Goal: Information Seeking & Learning: Find specific fact

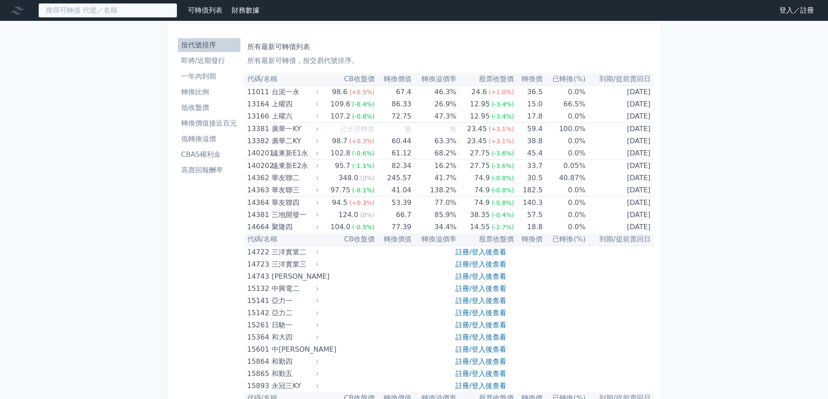
click at [69, 15] on input at bounding box center [107, 10] width 139 height 15
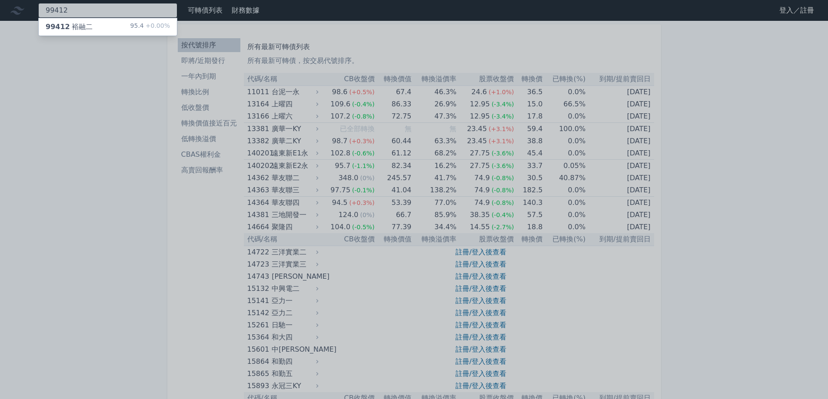
type input "99412"
click at [74, 26] on div "99412 裕融二" at bounding box center [69, 27] width 47 height 10
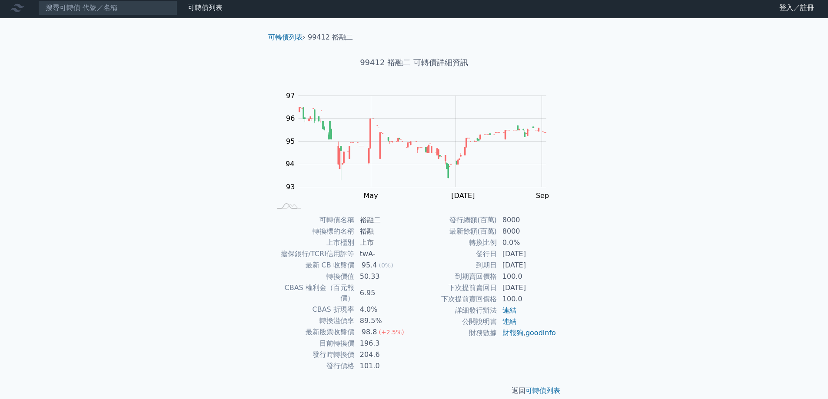
scroll to position [3, 0]
drag, startPoint x: 309, startPoint y: 264, endPoint x: 373, endPoint y: 262, distance: 64.3
click at [373, 262] on tr "最新 CB 收盤價 95.4 (0%)" at bounding box center [343, 264] width 143 height 11
